Goal: Information Seeking & Learning: Learn about a topic

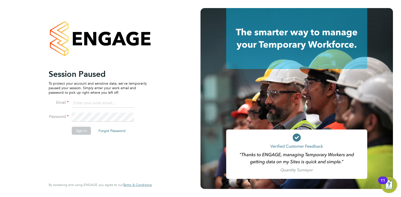
click at [98, 101] on input at bounding box center [103, 103] width 62 height 9
type input "danielclarke@jjfox.com"
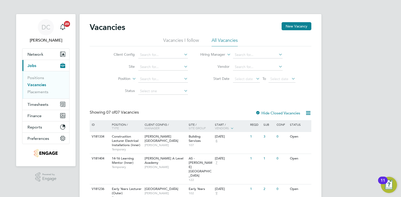
click at [229, 40] on li "All Vacancies" at bounding box center [224, 41] width 26 height 9
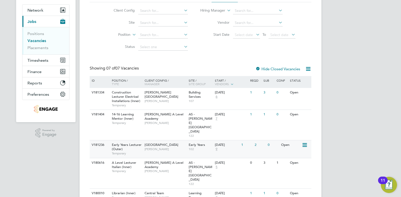
scroll to position [90, 0]
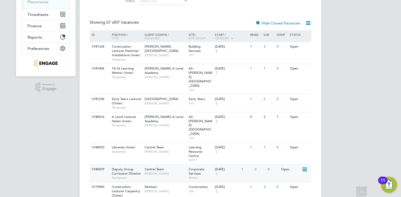
click at [216, 171] on span "7" at bounding box center [216, 173] width 3 height 4
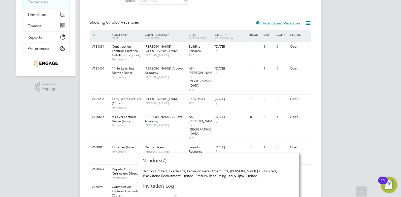
scroll to position [94, 0]
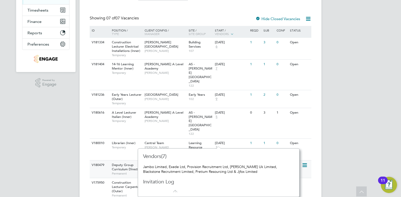
click at [235, 160] on div "15 Sep 2025 7" at bounding box center [226, 167] width 26 height 14
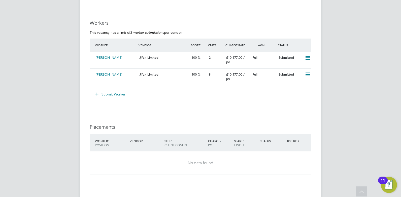
scroll to position [1265, 0]
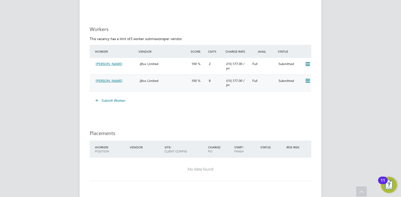
click at [113, 91] on div "[PERSON_NAME] Jjfox Limited 100 8 £10,177.00 / pc Full Submitted" at bounding box center [200, 82] width 221 height 17
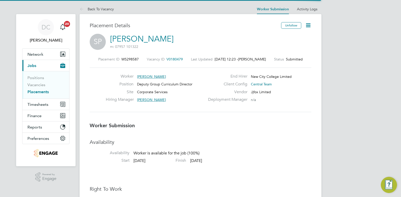
scroll to position [3, 3]
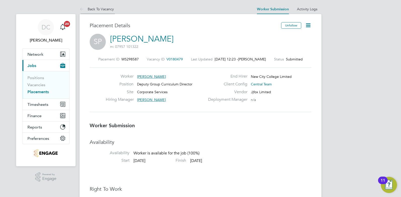
click at [110, 7] on link "Back To Vacancy" at bounding box center [97, 9] width 34 height 5
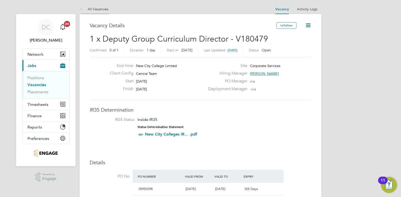
click at [104, 8] on link "All Vacancies" at bounding box center [94, 9] width 29 height 5
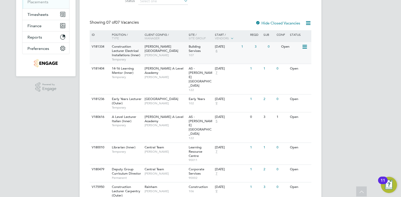
click at [217, 50] on span "6" at bounding box center [216, 51] width 3 height 4
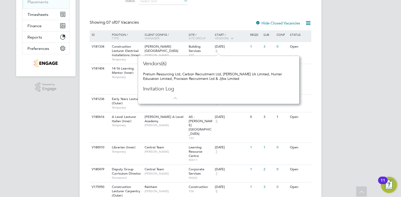
click at [400, 61] on html "DC [PERSON_NAME] Notifications 20 Applications: Network Team Members Businesses…" at bounding box center [200, 66] width 401 height 312
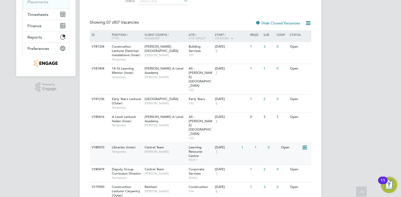
click at [215, 149] on span "7" at bounding box center [216, 151] width 3 height 4
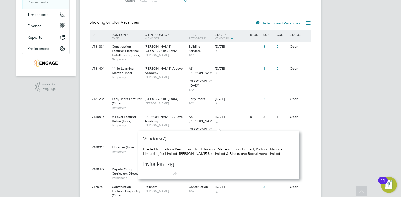
click at [400, 135] on html "DC [PERSON_NAME] Notifications 20 Applications: Network Team Members Businesses…" at bounding box center [200, 66] width 401 height 312
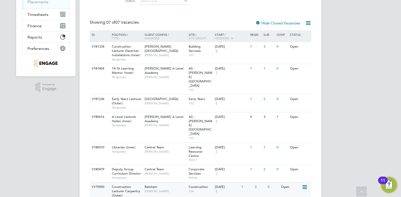
click at [215, 189] on span "9" at bounding box center [216, 191] width 3 height 4
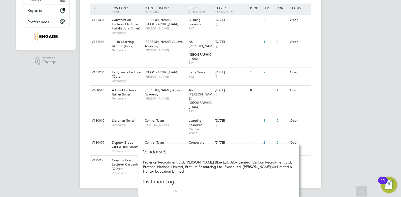
click at [308, 174] on html "DC [PERSON_NAME] Notifications 20 Applications: Network Team Members Businesses…" at bounding box center [200, 39] width 401 height 312
